Goal: Task Accomplishment & Management: Use online tool/utility

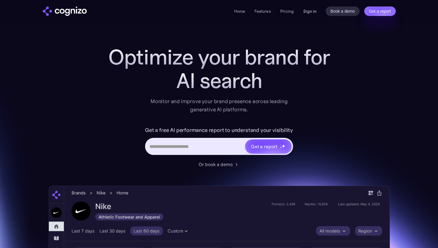
click at [310, 12] on link "Sign in" at bounding box center [309, 11] width 13 height 7
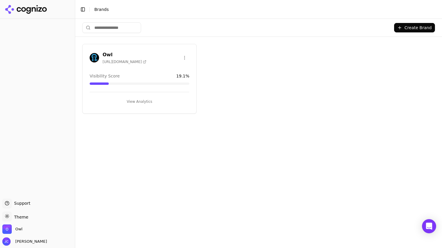
click at [132, 60] on span "[URL][DOMAIN_NAME]" at bounding box center [125, 61] width 44 height 5
click at [139, 100] on button "View Analytics" at bounding box center [140, 101] width 100 height 9
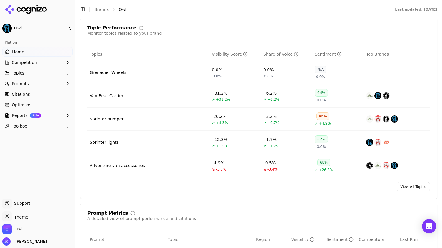
scroll to position [382, 0]
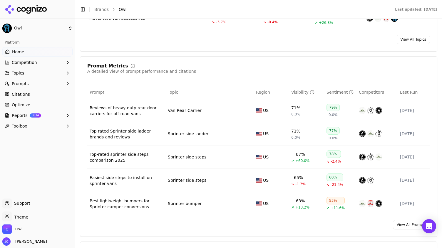
click at [44, 107] on link "Optimize" at bounding box center [37, 104] width 70 height 9
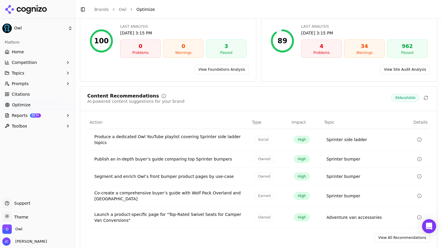
scroll to position [71, 0]
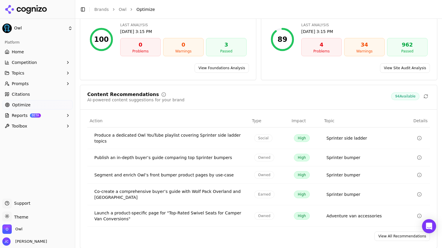
click at [387, 234] on link "View All Recommendations" at bounding box center [403, 235] width 56 height 9
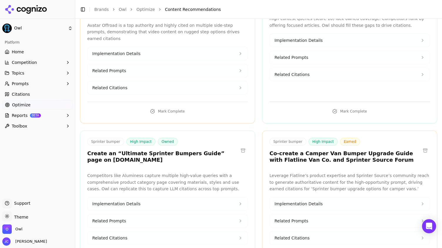
scroll to position [2294, 0]
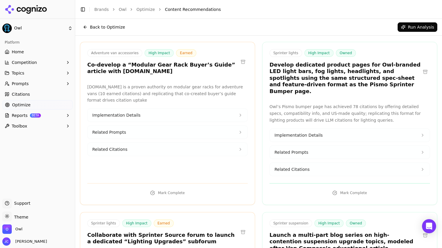
scroll to position [0, 0]
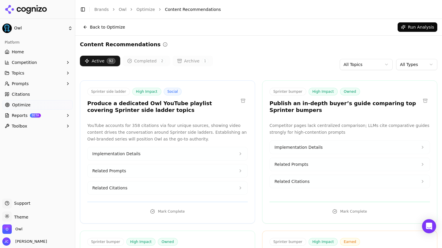
click at [372, 66] on html "Owl Platform Home Competition Topics Prompts Citations Optimize Reports BETA To…" at bounding box center [221, 124] width 442 height 248
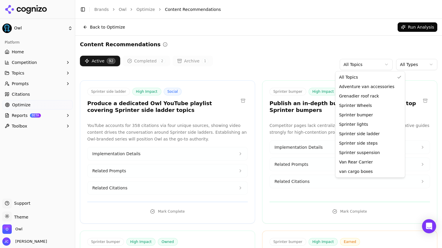
click at [403, 64] on html "Owl Platform Home Competition Topics Prompts Citations Optimize Reports BETA To…" at bounding box center [221, 124] width 442 height 248
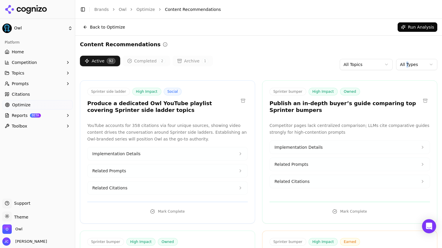
click at [405, 64] on html "Owl Platform Home Competition Topics Prompts Citations Optimize Reports BETA To…" at bounding box center [221, 124] width 442 height 248
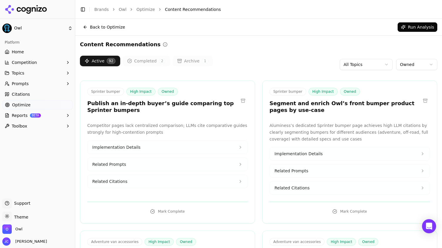
click at [149, 63] on button "Completed 2" at bounding box center [147, 61] width 48 height 11
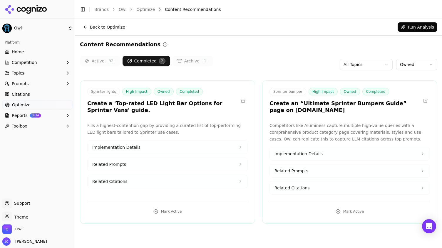
click at [96, 59] on button "Active 92" at bounding box center [100, 61] width 40 height 11
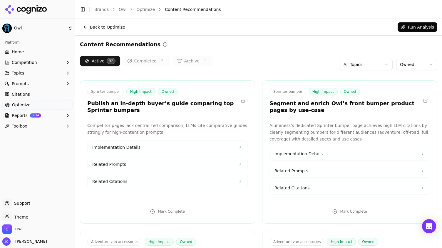
click at [138, 61] on button "Completed 2" at bounding box center [147, 61] width 48 height 11
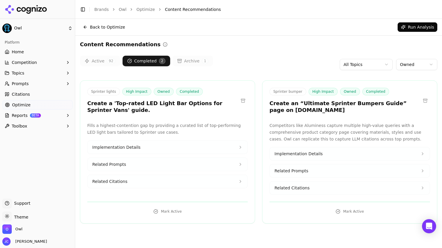
click at [101, 61] on button "Active 92" at bounding box center [100, 61] width 40 height 11
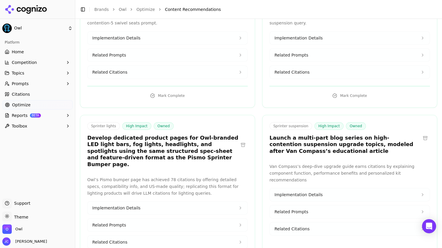
scroll to position [323, 0]
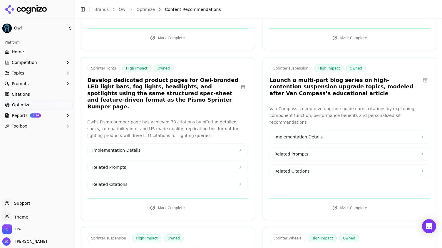
click at [349, 77] on h3 "Launch a multi-part blog series on high-contention suspension upgrade topics, m…" at bounding box center [345, 87] width 151 height 20
click at [412, 130] on button "Implementation Details" at bounding box center [350, 136] width 160 height 13
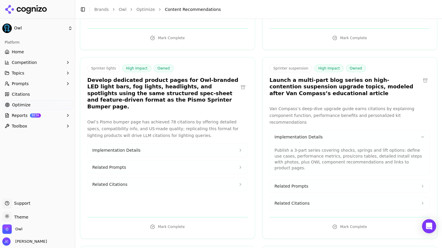
click at [409, 179] on button "Related Prompts" at bounding box center [350, 185] width 160 height 13
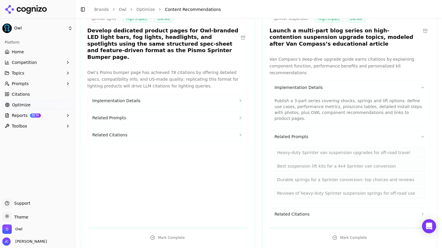
scroll to position [382, 0]
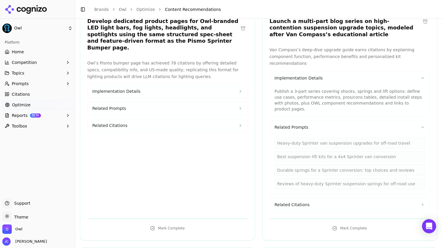
click at [412, 121] on button "Related Prompts" at bounding box center [350, 127] width 160 height 13
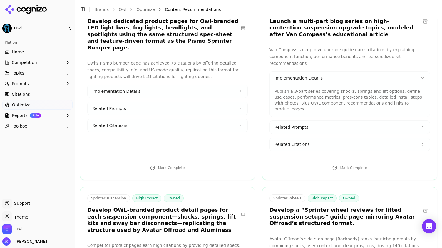
click at [396, 138] on button "Related Citations" at bounding box center [350, 144] width 160 height 13
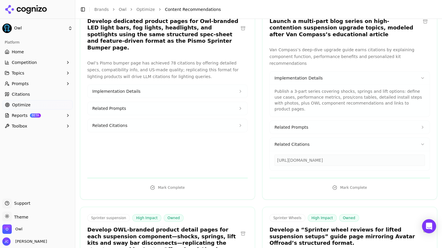
click at [396, 138] on button "Related Citations" at bounding box center [350, 144] width 160 height 13
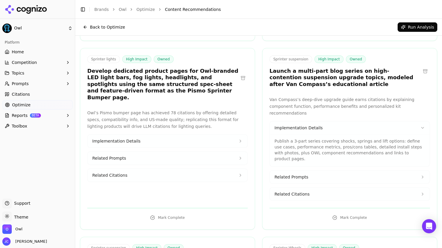
scroll to position [323, 0]
